Goal: Transaction & Acquisition: Subscribe to service/newsletter

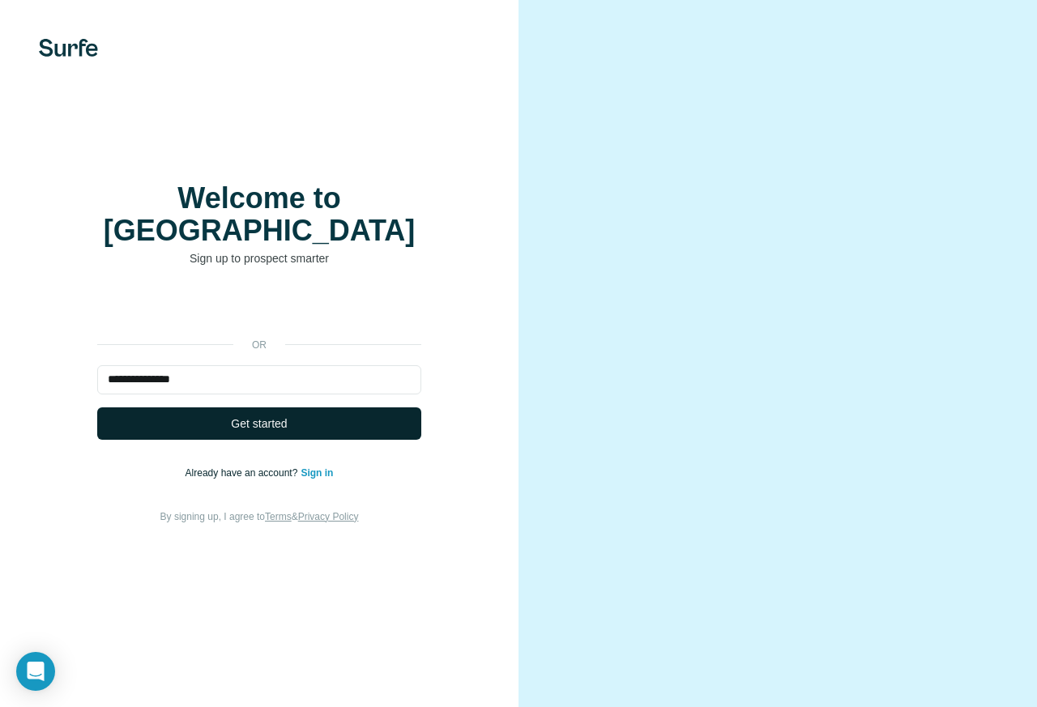
type input "**********"
click at [267, 416] on span "Get started" at bounding box center [259, 424] width 56 height 16
click at [321, 468] on link "Sign in" at bounding box center [317, 473] width 32 height 11
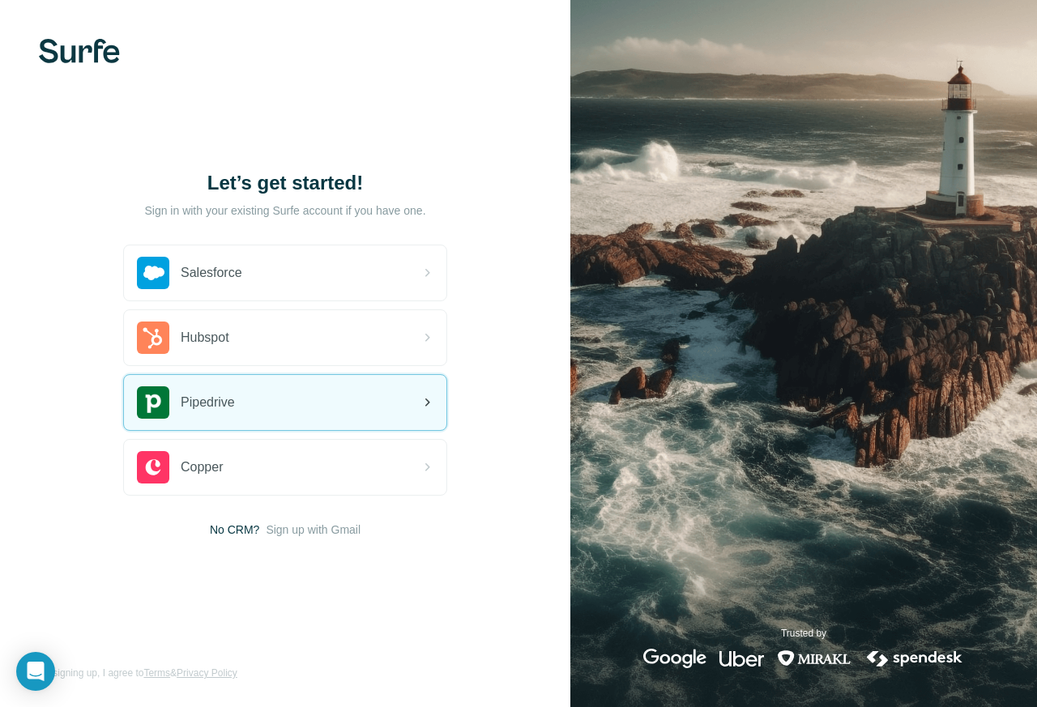
click at [237, 395] on div "Pipedrive" at bounding box center [285, 402] width 323 height 55
